Goal: Transaction & Acquisition: Book appointment/travel/reservation

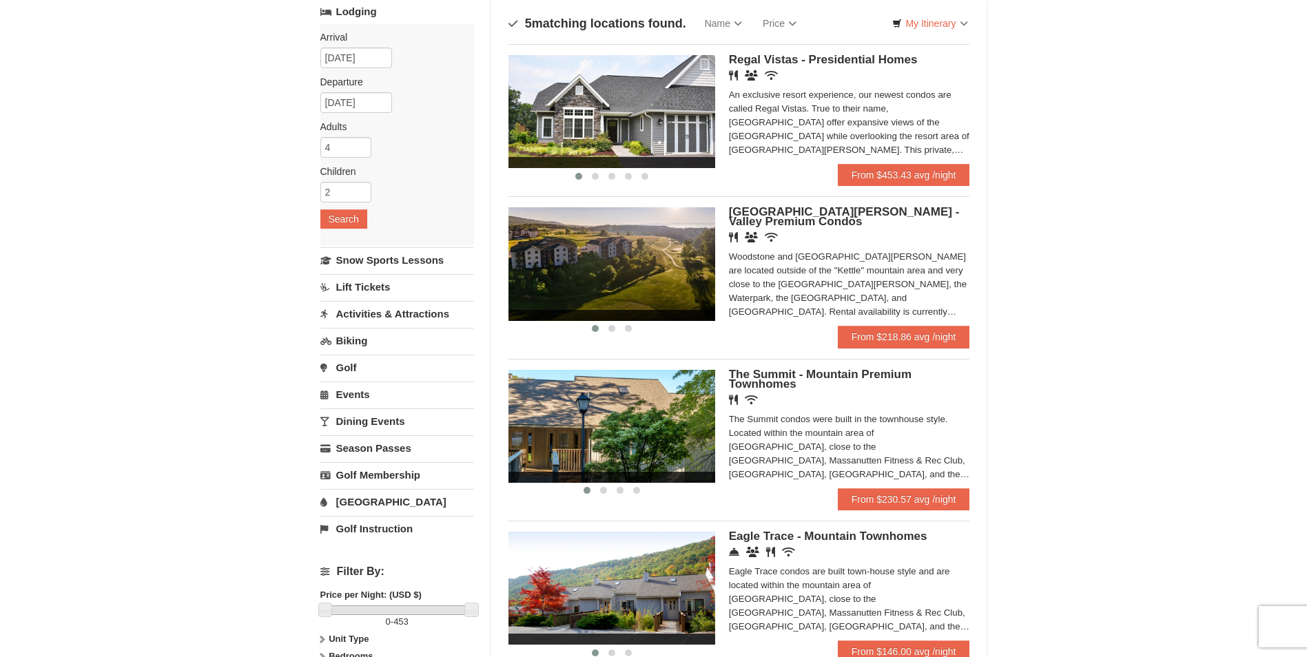
scroll to position [138, 0]
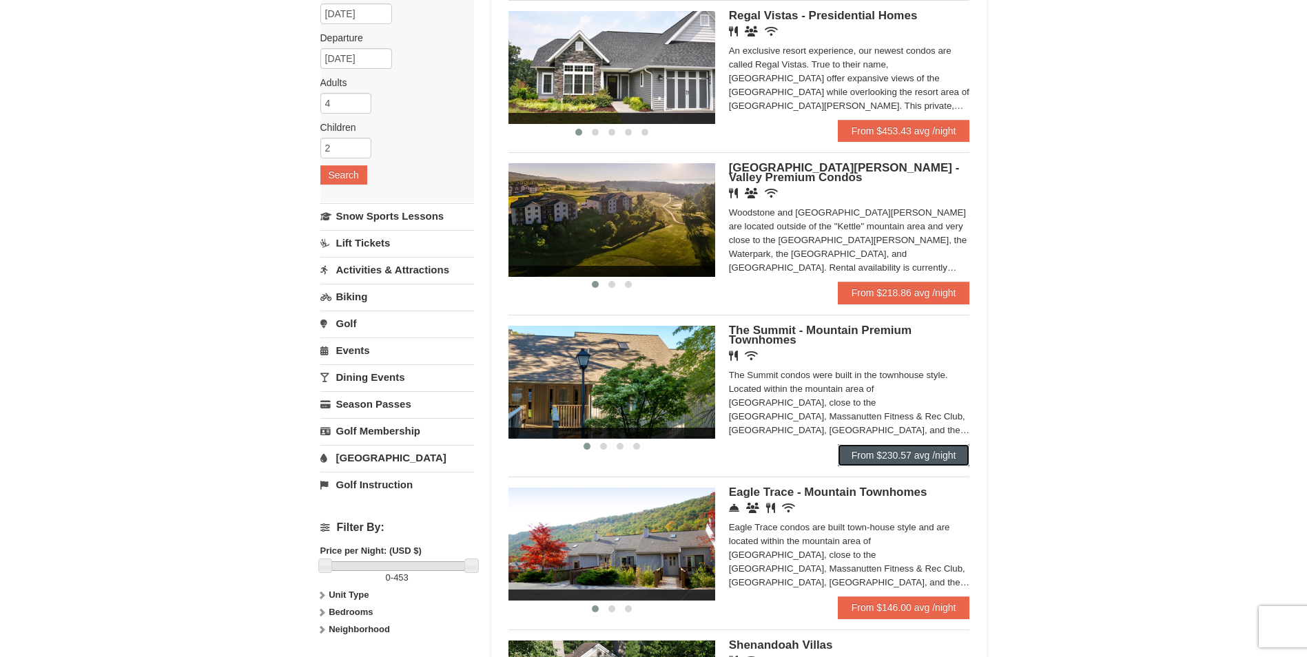
click at [952, 460] on link "From $230.57 avg /night" at bounding box center [904, 456] width 132 height 22
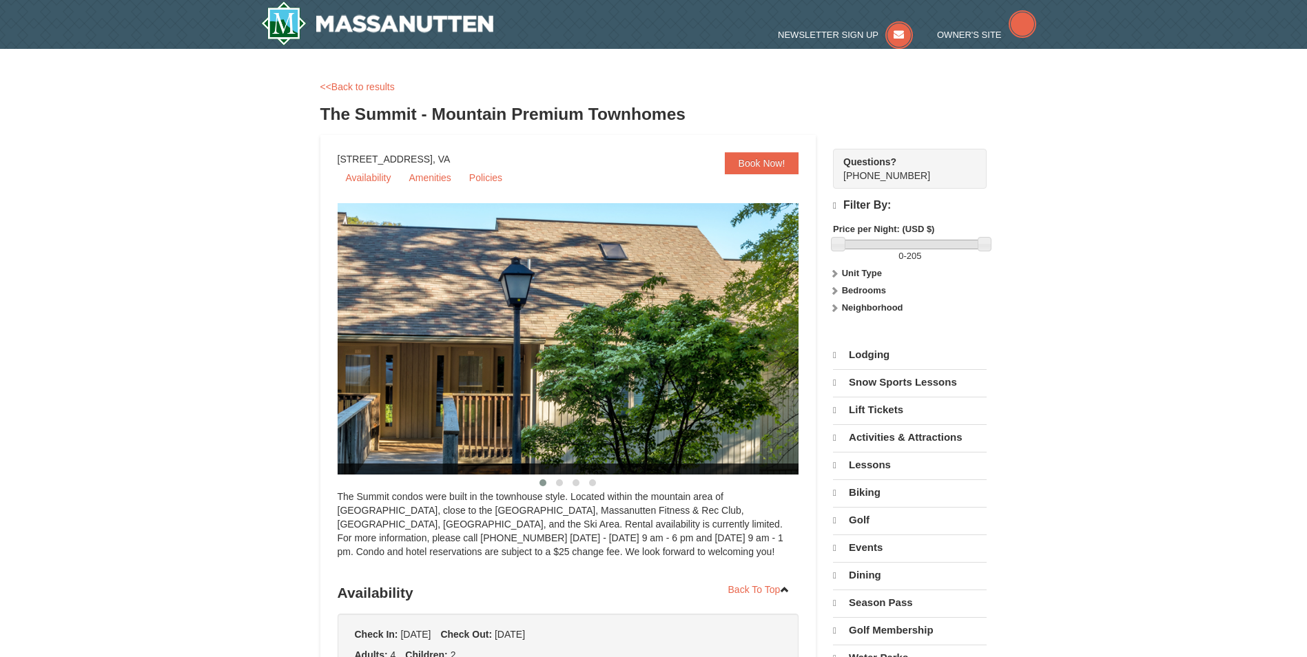
select select "9"
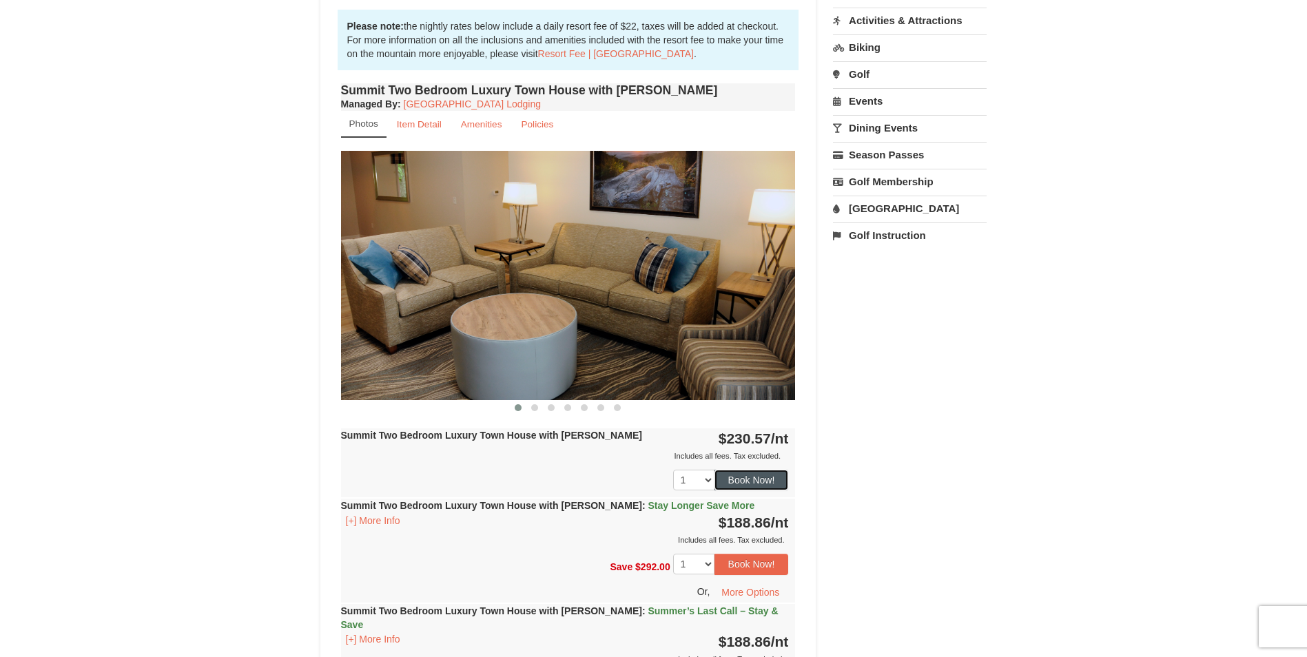
click at [784, 485] on button "Book Now!" at bounding box center [752, 480] width 74 height 21
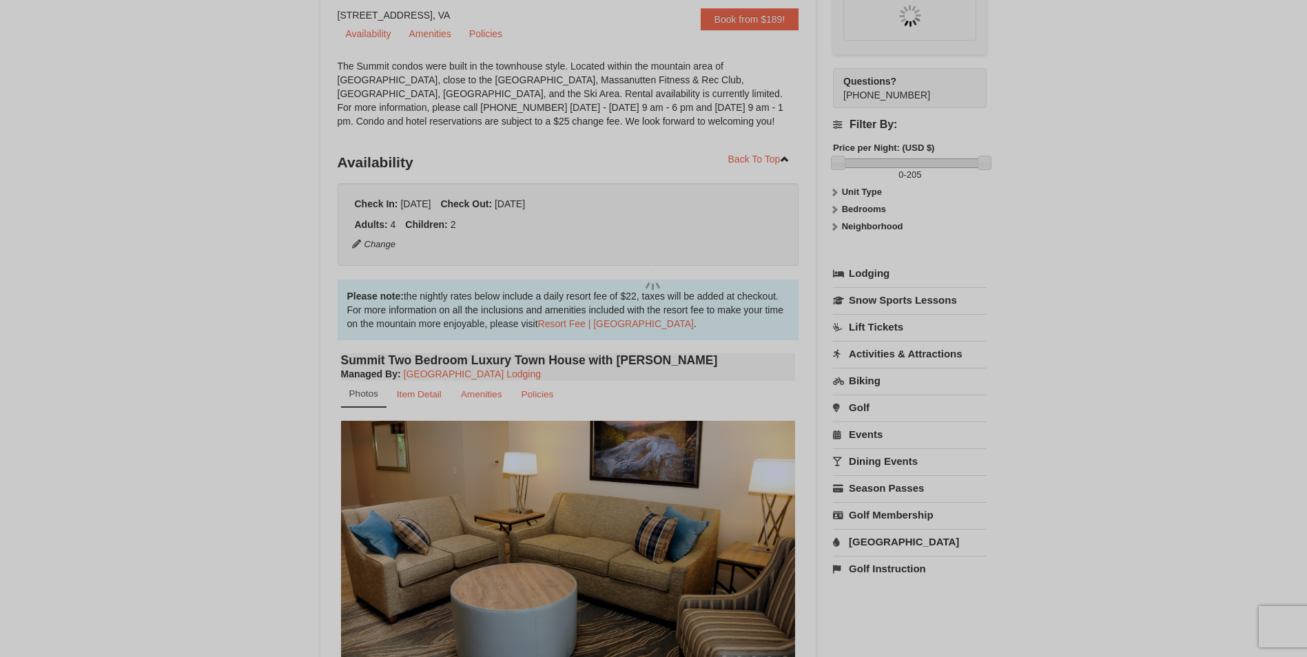
scroll to position [134, 0]
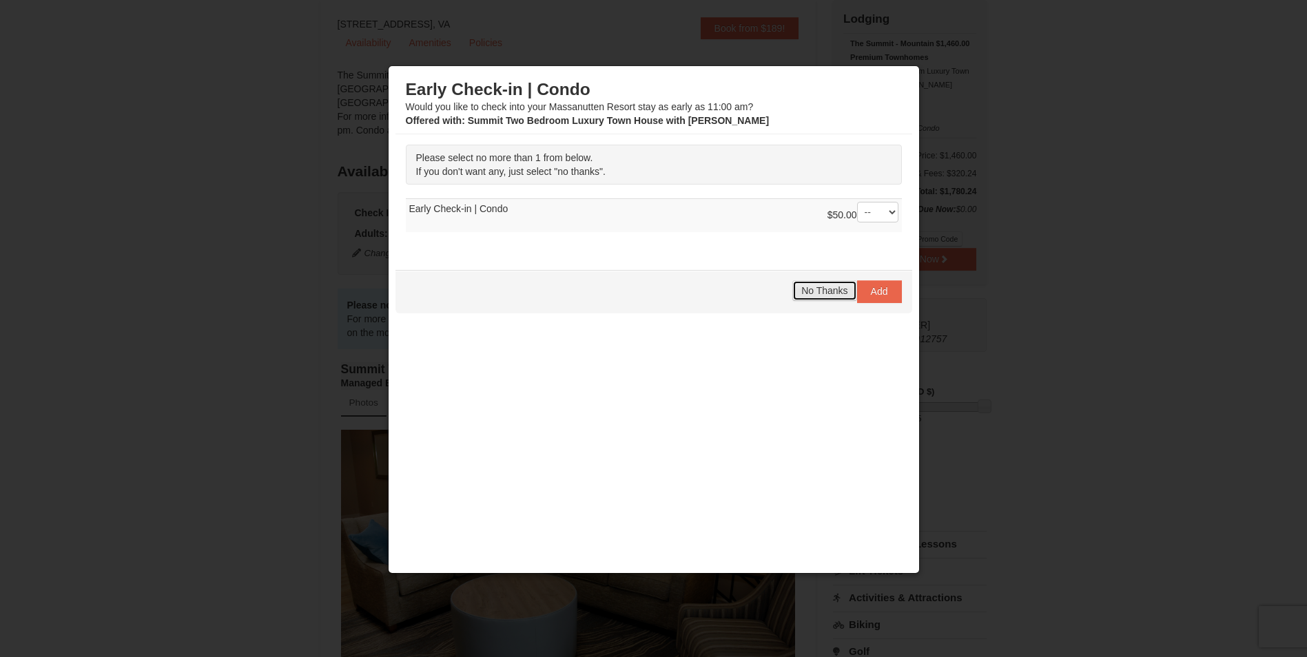
click at [835, 300] on button "No Thanks" at bounding box center [825, 290] width 64 height 21
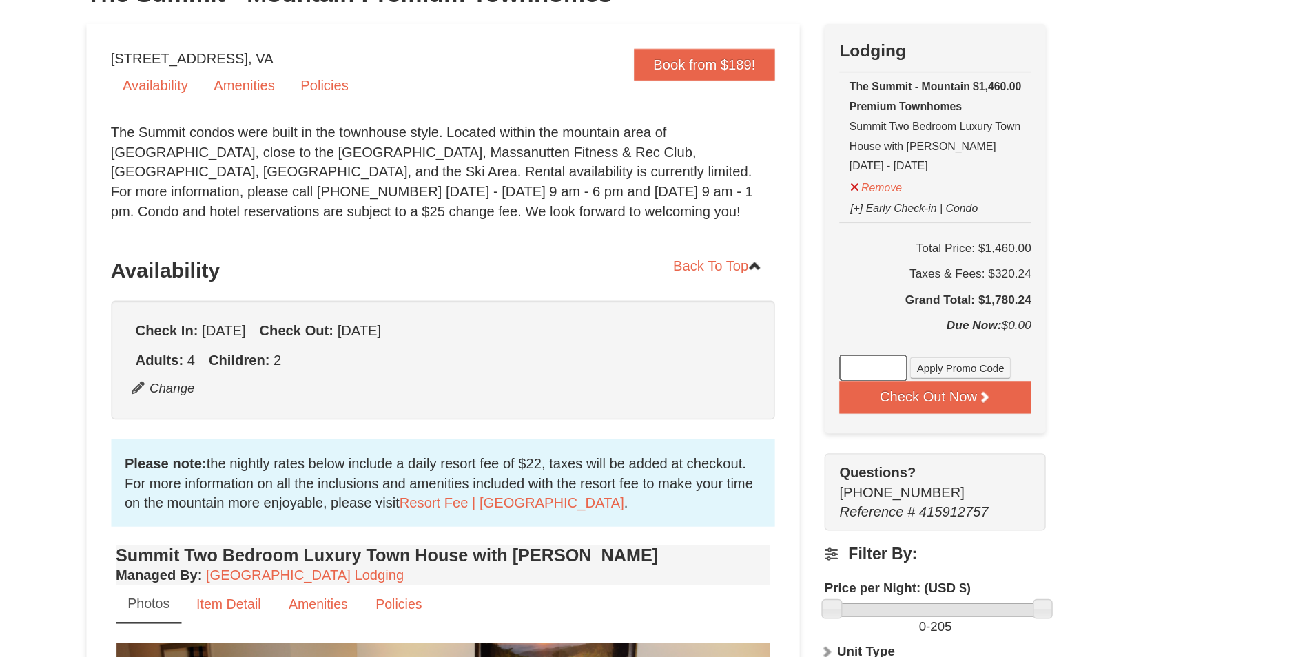
scroll to position [116, 0]
